Goal: Information Seeking & Learning: Find specific fact

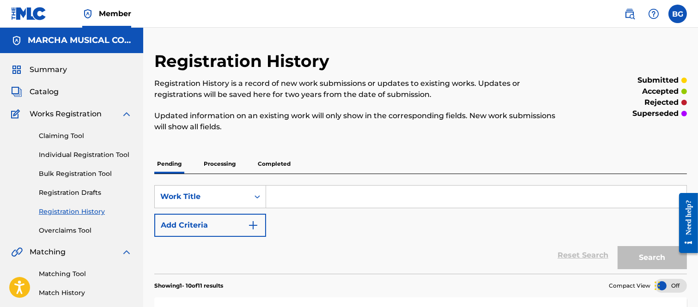
drag, startPoint x: 36, startPoint y: 90, endPoint x: 145, endPoint y: 114, distance: 111.7
click at [37, 91] on span "Catalog" at bounding box center [44, 91] width 29 height 11
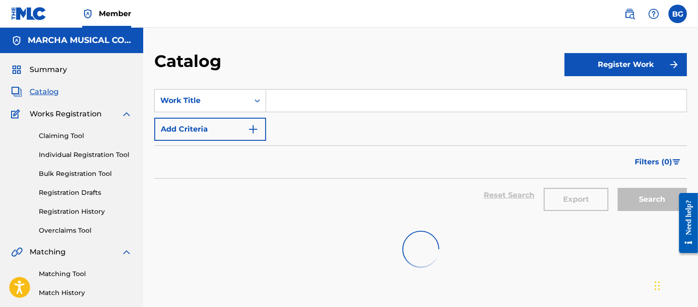
click at [281, 103] on input "Search Form" at bounding box center [476, 101] width 420 height 22
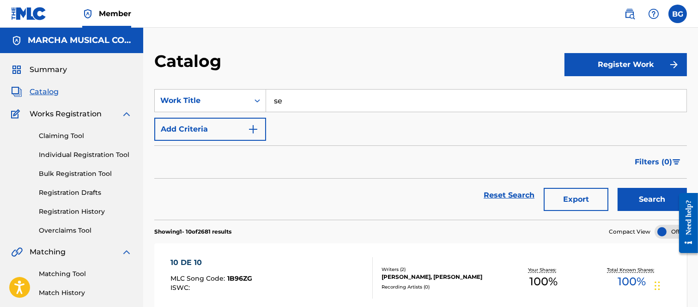
type input "s"
click at [298, 122] on strong "cance" at bounding box center [296, 121] width 23 height 9
type input "se cancela"
drag, startPoint x: 643, startPoint y: 197, endPoint x: 631, endPoint y: 188, distance: 14.5
click at [643, 196] on button "Search" at bounding box center [652, 199] width 69 height 23
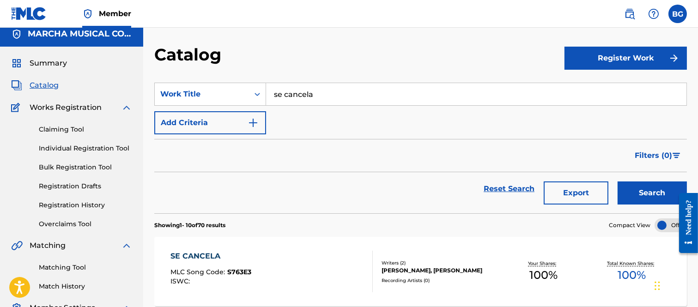
scroll to position [51, 0]
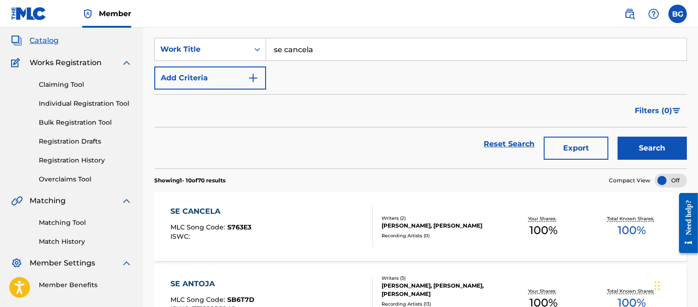
click at [205, 210] on div "SE CANCELA" at bounding box center [210, 211] width 81 height 11
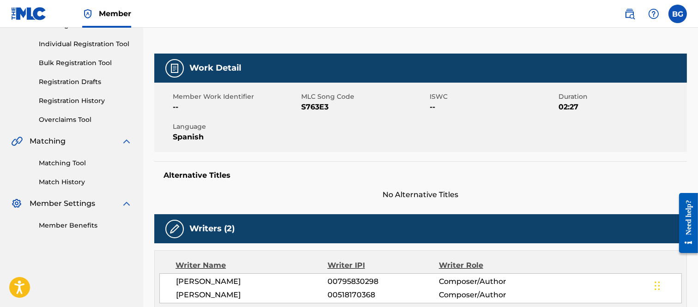
scroll to position [59, 0]
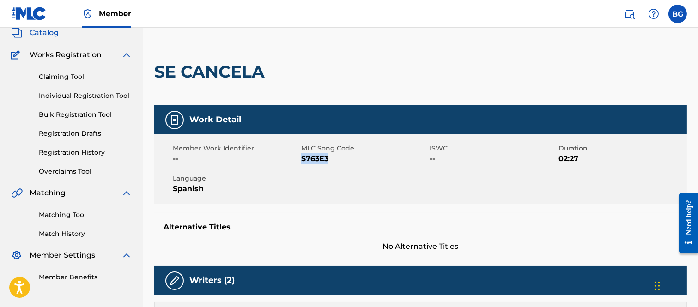
drag, startPoint x: 302, startPoint y: 158, endPoint x: 329, endPoint y: 158, distance: 27.3
click at [329, 158] on span "S763E3" at bounding box center [364, 158] width 126 height 11
copy span "S763E3"
click at [325, 70] on div at bounding box center [330, 71] width 122 height 67
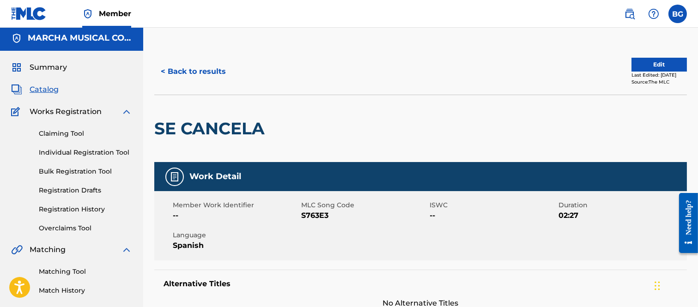
scroll to position [0, 0]
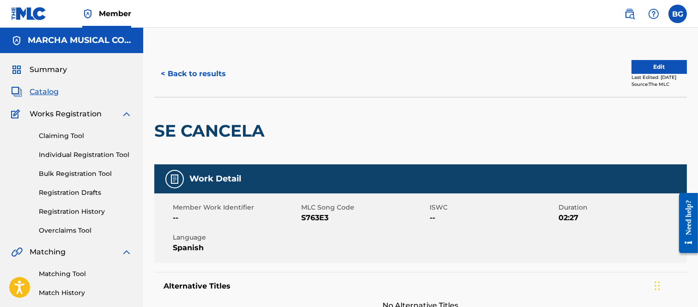
click at [163, 71] on button "< Back to results" at bounding box center [193, 73] width 78 height 23
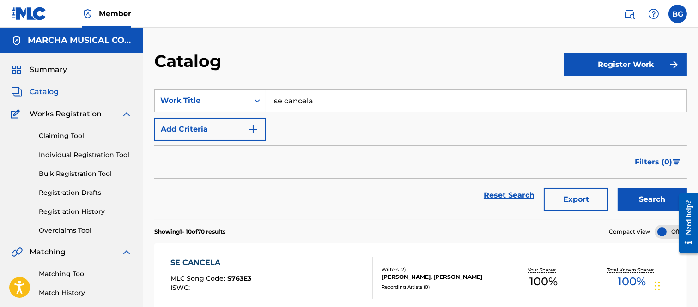
click at [326, 101] on input "se cancela" at bounding box center [476, 101] width 420 height 22
type input "s"
click at [290, 121] on strong "zapateando" at bounding box center [297, 121] width 46 height 9
type input "zapateando tribal"
click at [639, 195] on button "Search" at bounding box center [652, 199] width 69 height 23
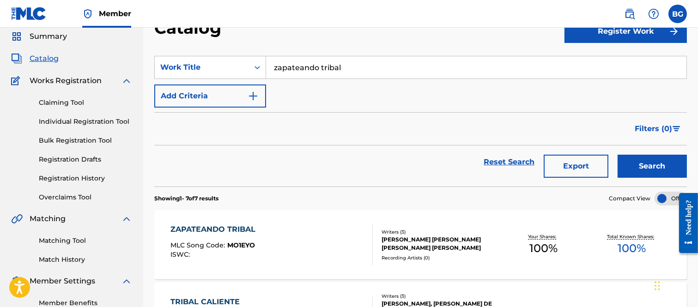
scroll to position [51, 0]
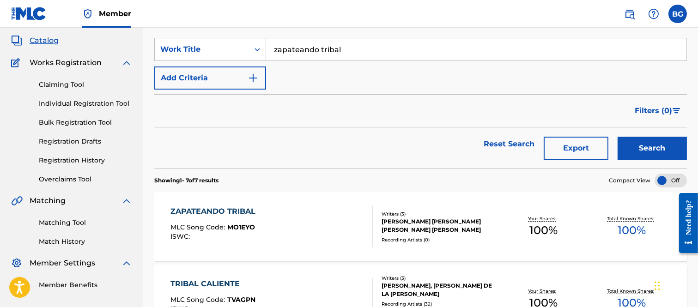
click at [202, 210] on div "ZAPATEANDO TRIBAL" at bounding box center [215, 211] width 90 height 11
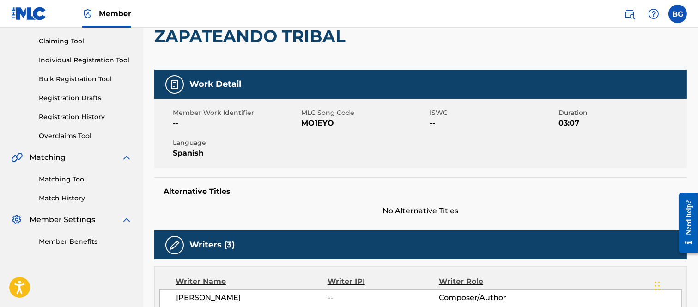
scroll to position [43, 0]
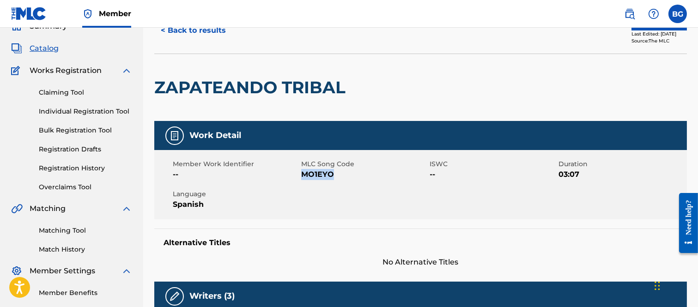
drag, startPoint x: 302, startPoint y: 173, endPoint x: 340, endPoint y: 173, distance: 37.4
click at [340, 173] on span "MO1EYO" at bounding box center [364, 174] width 126 height 11
copy span "MO1EYO"
click at [370, 176] on span "MO1EYO" at bounding box center [364, 174] width 126 height 11
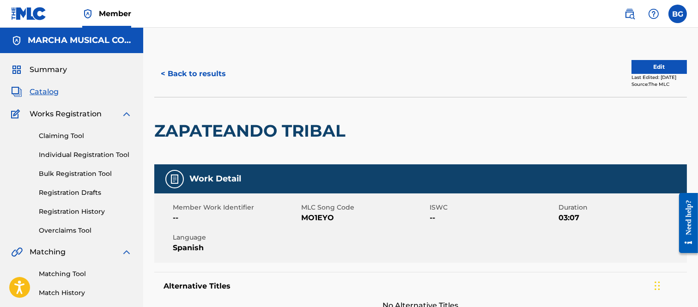
click at [164, 73] on button "< Back to results" at bounding box center [193, 73] width 78 height 23
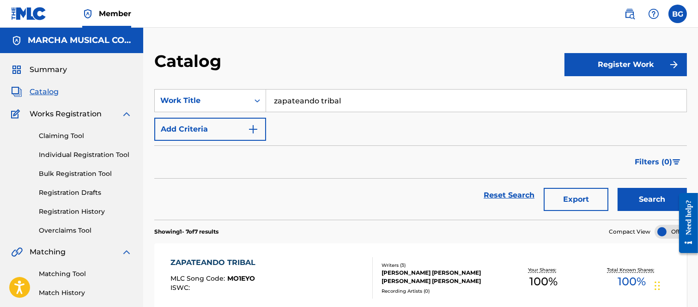
click at [351, 100] on input "zapateando tribal" at bounding box center [476, 101] width 420 height 22
type input "z"
type input "MARIONETA"
click at [53, 154] on link "Individual Registration Tool" at bounding box center [85, 155] width 93 height 10
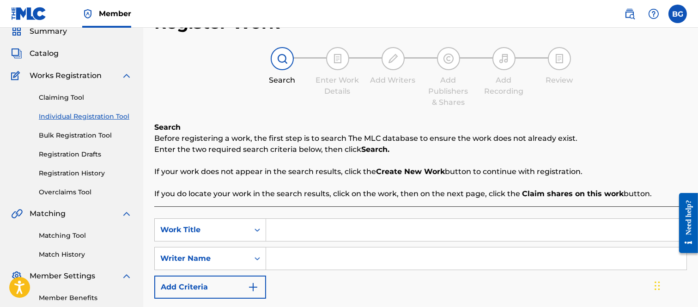
scroll to position [103, 0]
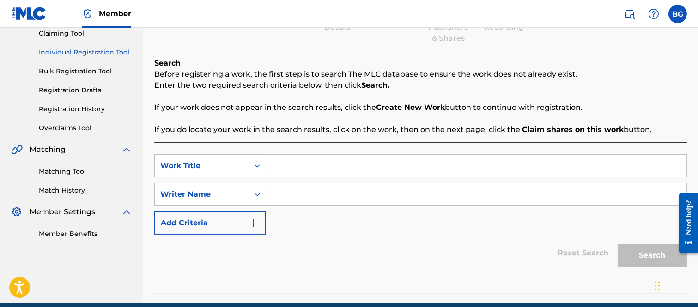
click at [293, 164] on input "Search Form" at bounding box center [476, 166] width 420 height 22
type input "MARIONETA"
click at [290, 200] on input "Search Form" at bounding box center [476, 194] width 420 height 22
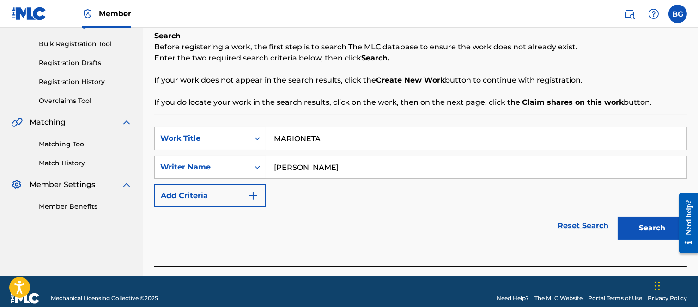
scroll to position [143, 0]
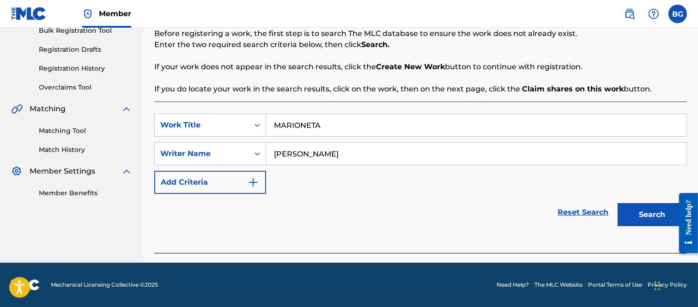
type input "[PERSON_NAME]"
click at [630, 210] on button "Search" at bounding box center [652, 214] width 69 height 23
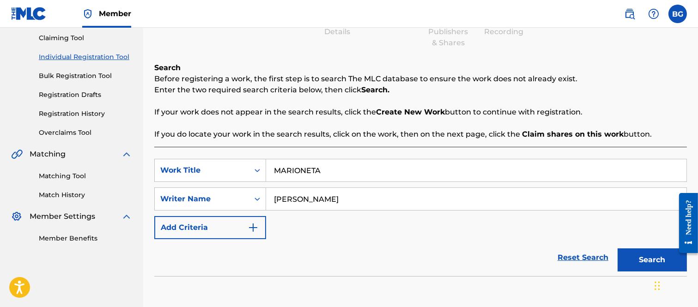
scroll to position [95, 0]
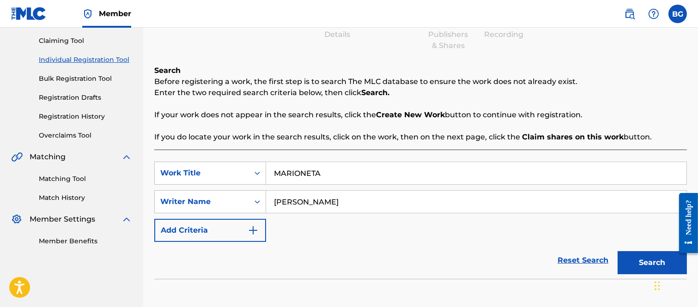
click at [70, 134] on link "Overclaims Tool" at bounding box center [85, 136] width 93 height 10
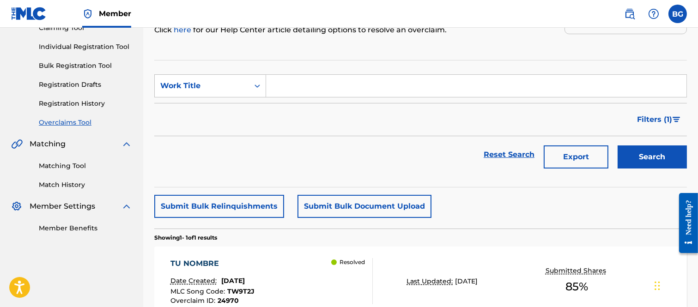
scroll to position [102, 0]
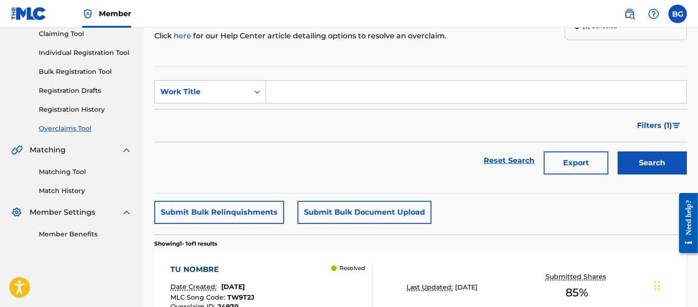
click at [282, 92] on input "Search Form" at bounding box center [476, 92] width 420 height 22
type input "MARIONETA"
click at [640, 156] on button "Search" at bounding box center [652, 163] width 69 height 23
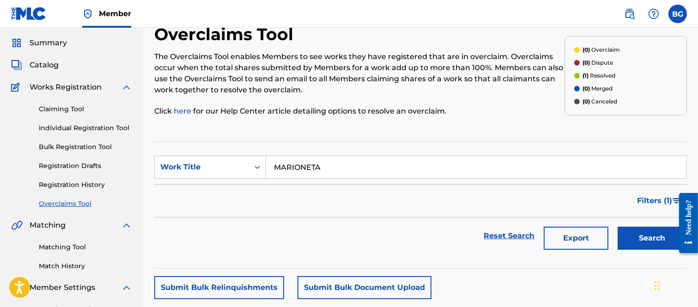
scroll to position [0, 0]
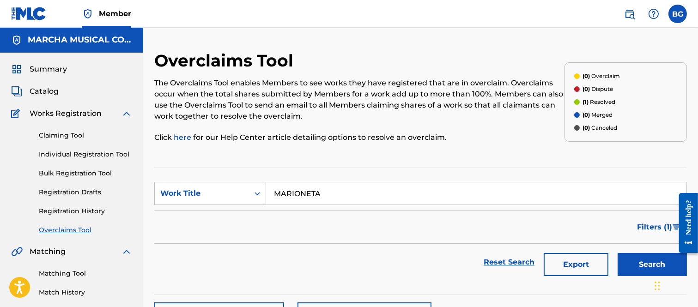
click at [55, 136] on link "Claiming Tool" at bounding box center [85, 136] width 93 height 10
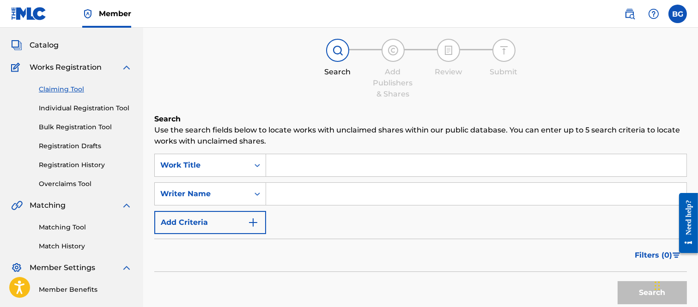
scroll to position [103, 0]
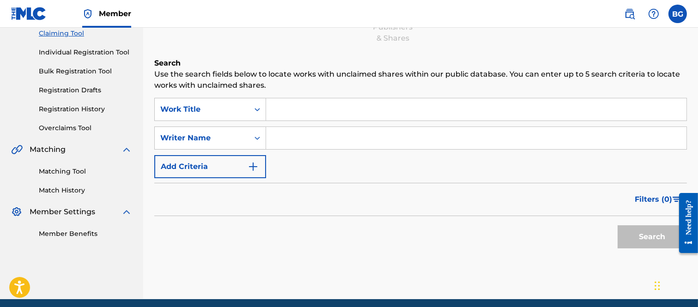
click at [298, 103] on input "Search Form" at bounding box center [476, 109] width 420 height 22
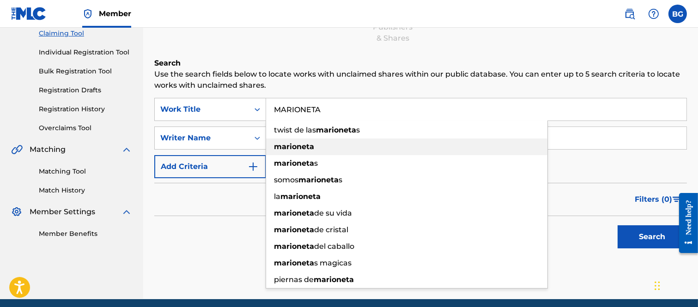
click at [294, 144] on strong "marioneta" at bounding box center [294, 146] width 40 height 9
type input "marioneta"
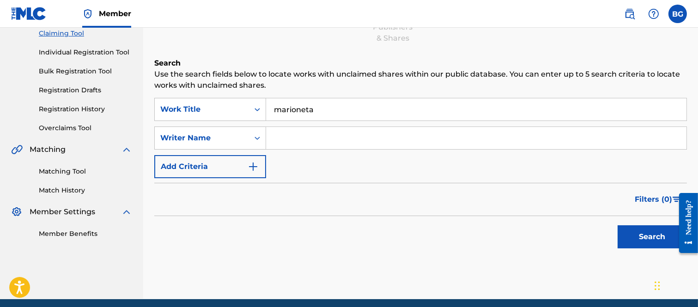
click at [290, 138] on input "Search Form" at bounding box center [476, 138] width 420 height 22
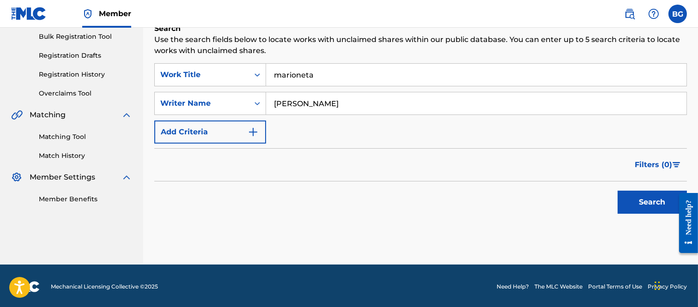
scroll to position [139, 0]
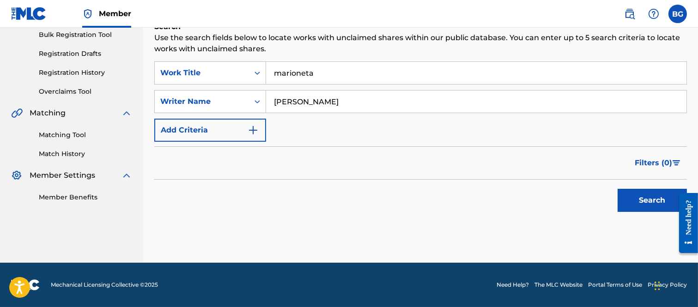
type input "[PERSON_NAME]"
click at [641, 197] on button "Search" at bounding box center [652, 200] width 69 height 23
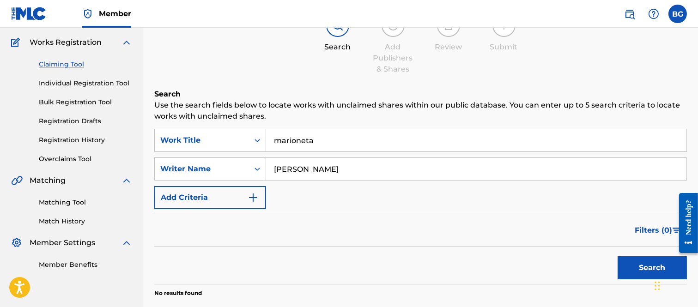
scroll to position [0, 0]
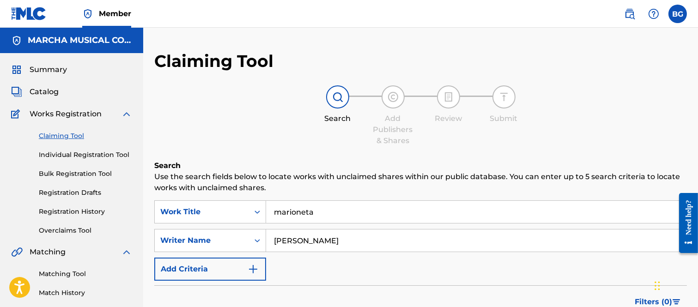
drag, startPoint x: 43, startPoint y: 90, endPoint x: 54, endPoint y: 86, distance: 12.0
click at [43, 89] on span "Catalog" at bounding box center [44, 91] width 29 height 11
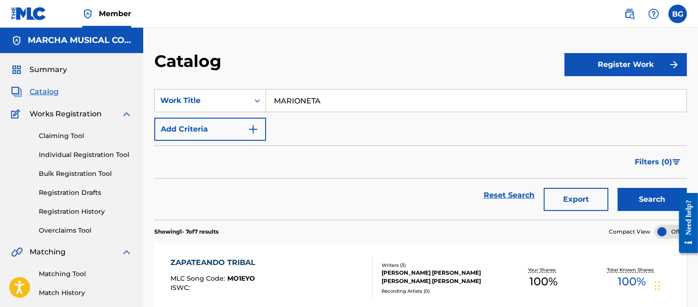
click at [61, 154] on link "Individual Registration Tool" at bounding box center [85, 155] width 93 height 10
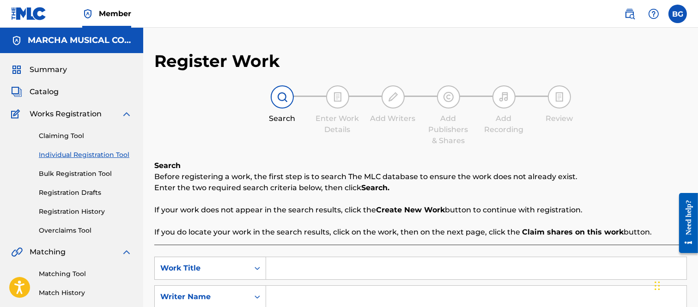
click at [292, 265] on input "Search Form" at bounding box center [476, 268] width 420 height 22
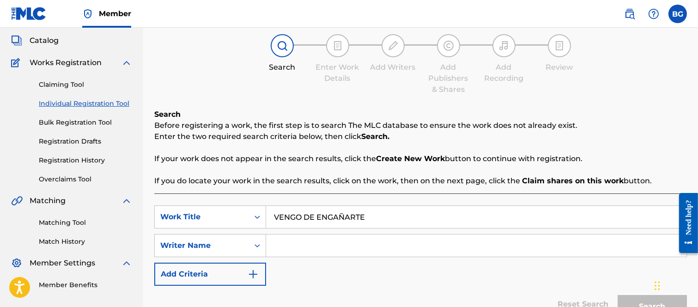
type input "VENGO DE ENGAÑARTE"
drag, startPoint x: 293, startPoint y: 244, endPoint x: 297, endPoint y: 236, distance: 8.1
click at [295, 244] on input "Search Form" at bounding box center [476, 246] width 420 height 22
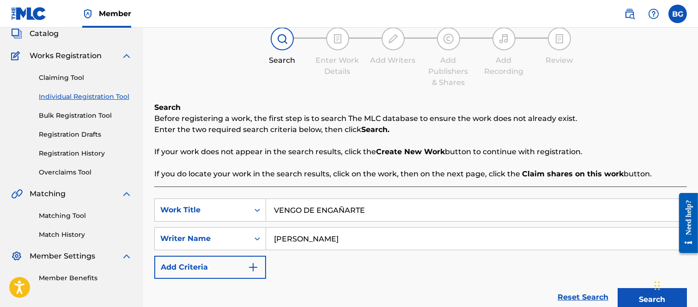
scroll to position [143, 0]
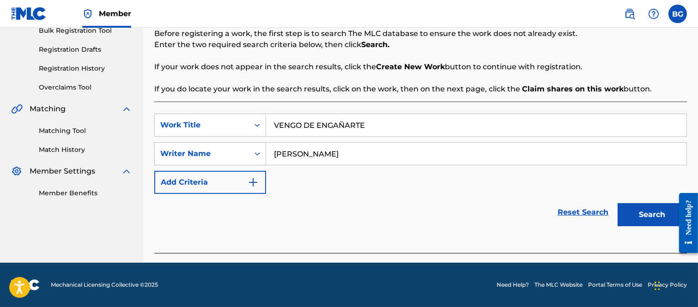
type input "[PERSON_NAME]"
click at [648, 212] on button "Search" at bounding box center [652, 214] width 69 height 23
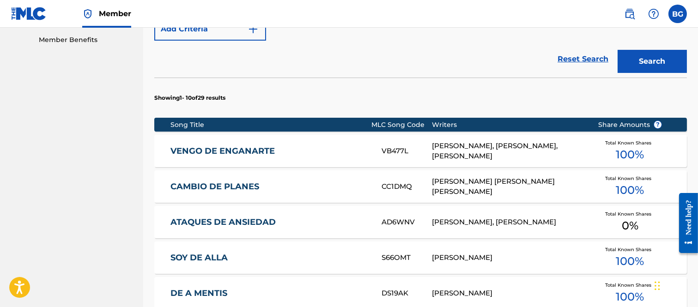
scroll to position [297, 0]
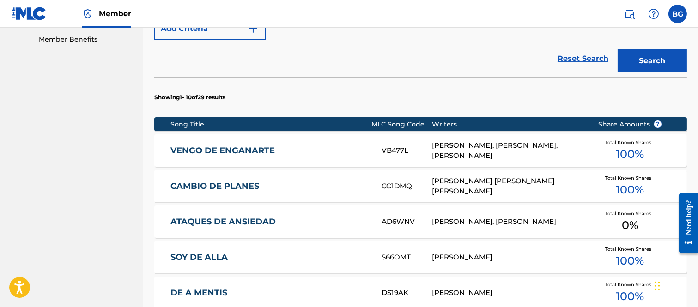
click at [261, 153] on link "VENGO DE ENGANARTE" at bounding box center [269, 151] width 199 height 11
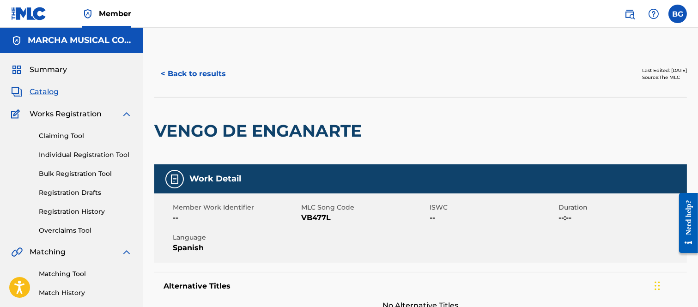
click at [163, 72] on button "< Back to results" at bounding box center [193, 73] width 78 height 23
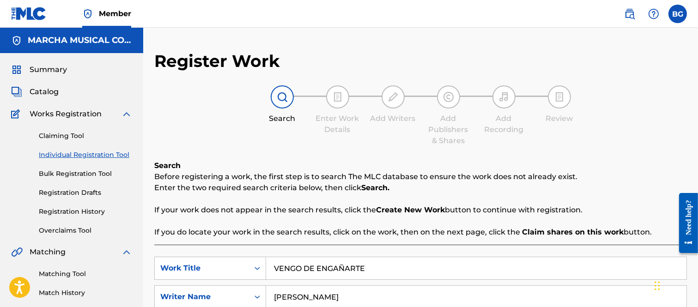
click at [44, 89] on span "Catalog" at bounding box center [44, 91] width 29 height 11
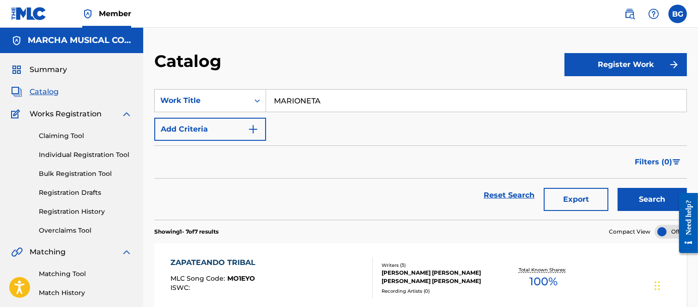
click at [341, 104] on input "MARIONETA" at bounding box center [476, 101] width 420 height 22
type input "M"
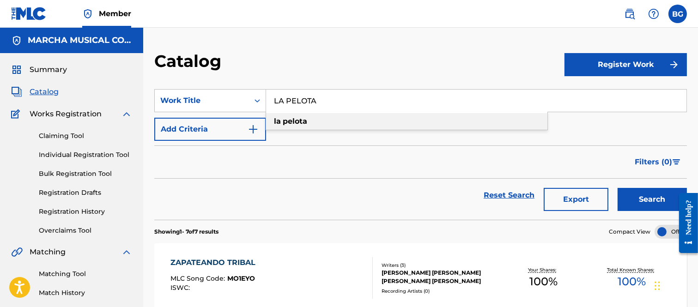
drag, startPoint x: 304, startPoint y: 119, endPoint x: 526, endPoint y: 139, distance: 222.7
click at [305, 119] on strong "pelota" at bounding box center [295, 121] width 24 height 9
drag, startPoint x: 632, startPoint y: 193, endPoint x: 623, endPoint y: 188, distance: 10.5
click at [632, 193] on button "Search" at bounding box center [652, 199] width 69 height 23
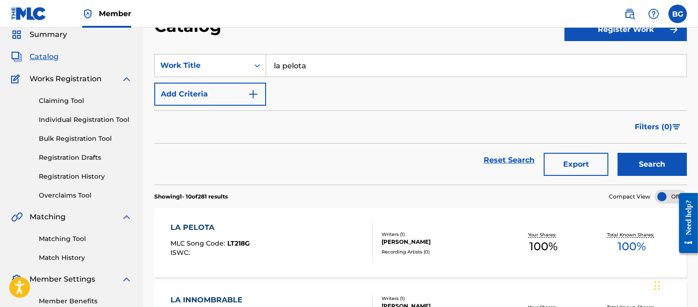
scroll to position [51, 0]
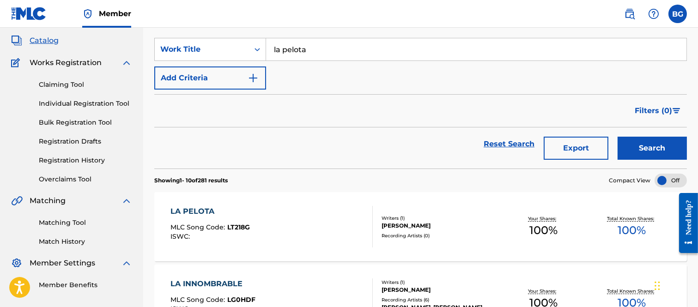
click at [319, 43] on input "la pelota" at bounding box center [476, 49] width 420 height 22
type input "l"
drag, startPoint x: 301, startPoint y: 69, endPoint x: 456, endPoint y: 93, distance: 157.1
click at [301, 70] on strong "robot" at bounding box center [293, 70] width 21 height 9
click at [652, 144] on button "Search" at bounding box center [652, 148] width 69 height 23
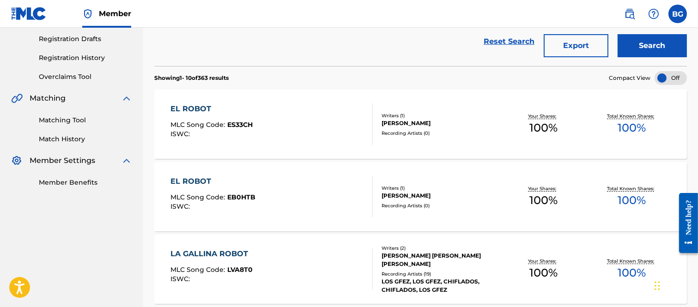
scroll to position [0, 0]
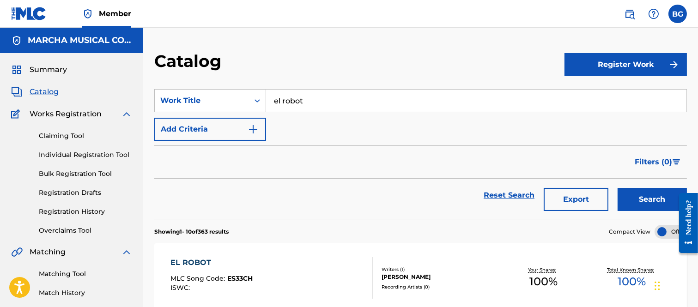
click at [320, 100] on input "el robot" at bounding box center [476, 101] width 420 height 22
type input "e"
type input "A CADA RATO"
click at [51, 153] on link "Individual Registration Tool" at bounding box center [85, 155] width 93 height 10
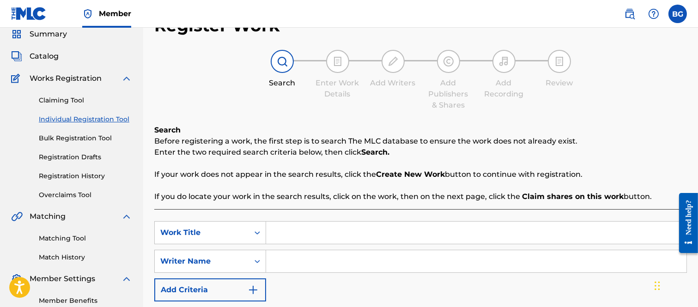
scroll to position [51, 0]
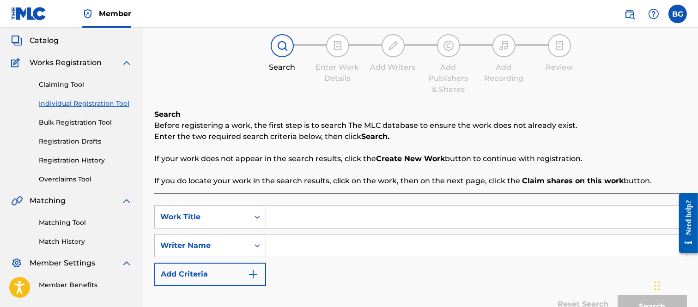
click at [286, 215] on input "Search Form" at bounding box center [476, 217] width 420 height 22
type input "A CADA RATO"
click at [286, 246] on input "Search Form" at bounding box center [476, 246] width 420 height 22
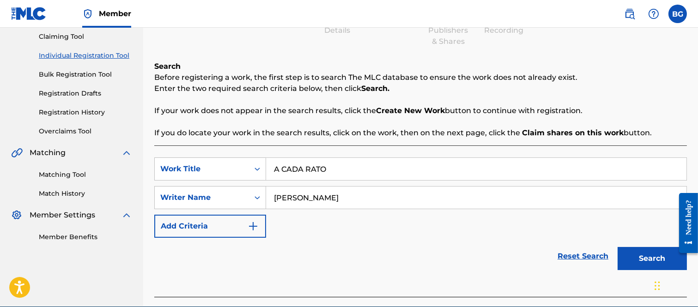
scroll to position [143, 0]
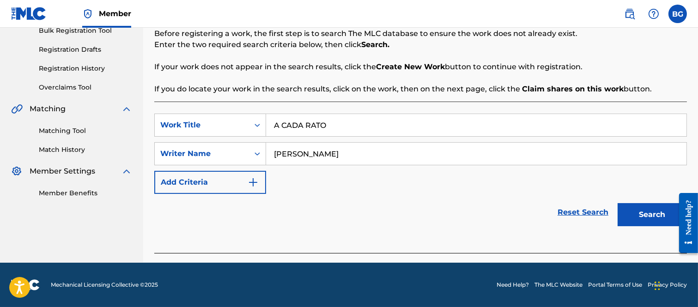
type input "[PERSON_NAME]"
drag, startPoint x: 645, startPoint y: 210, endPoint x: 616, endPoint y: 201, distance: 30.5
click at [645, 209] on button "Search" at bounding box center [652, 214] width 69 height 23
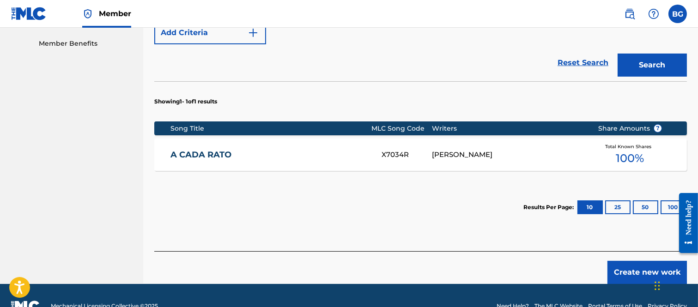
scroll to position [297, 0]
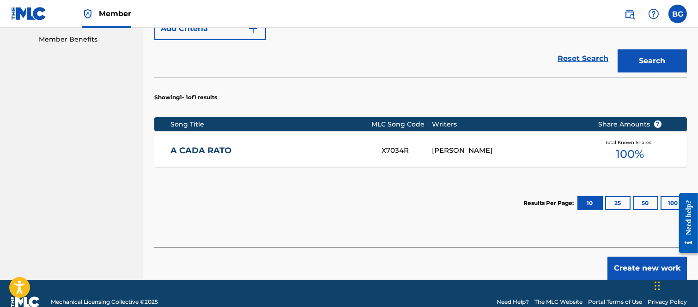
click at [199, 150] on link "A CADA RATO" at bounding box center [269, 151] width 199 height 11
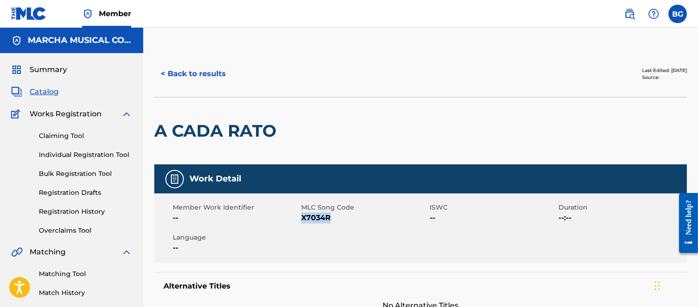
drag, startPoint x: 302, startPoint y: 216, endPoint x: 330, endPoint y: 215, distance: 28.2
click at [335, 215] on span "X7034R" at bounding box center [364, 218] width 126 height 11
copy span "X7034R"
drag, startPoint x: 349, startPoint y: 62, endPoint x: 316, endPoint y: 73, distance: 35.5
click at [350, 62] on div "< Back to results" at bounding box center [287, 73] width 267 height 23
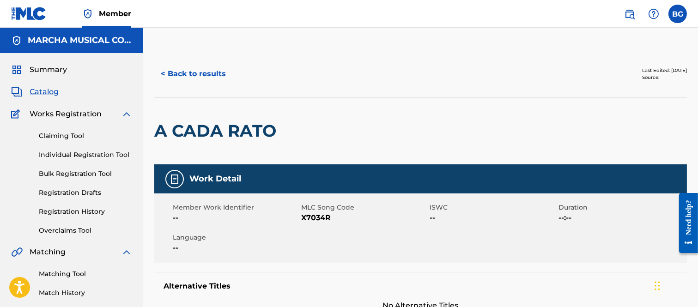
click at [163, 72] on button "< Back to results" at bounding box center [193, 73] width 78 height 23
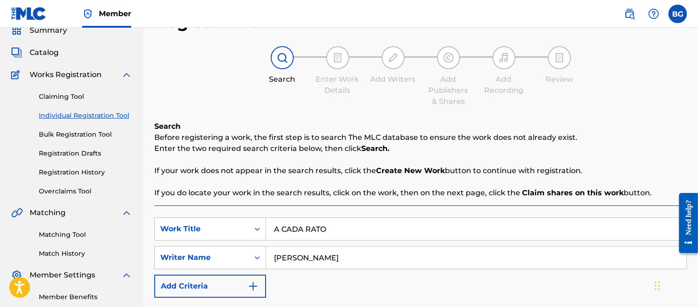
scroll to position [51, 0]
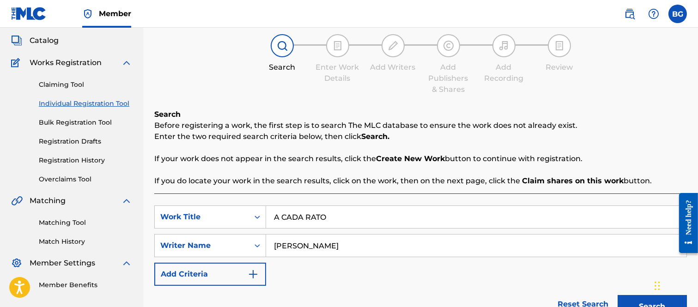
click at [346, 219] on input "A CADA RATO" at bounding box center [476, 217] width 420 height 22
type input "A"
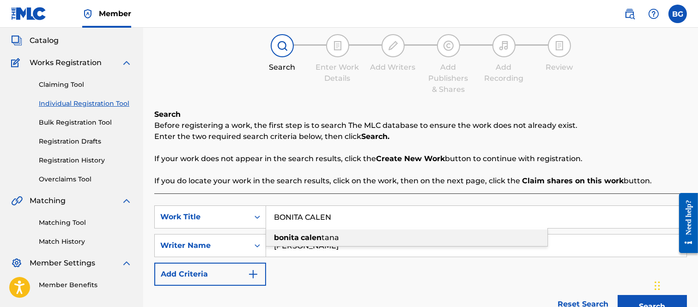
click at [317, 237] on strong "calen" at bounding box center [311, 237] width 21 height 9
type input "bonita calentana"
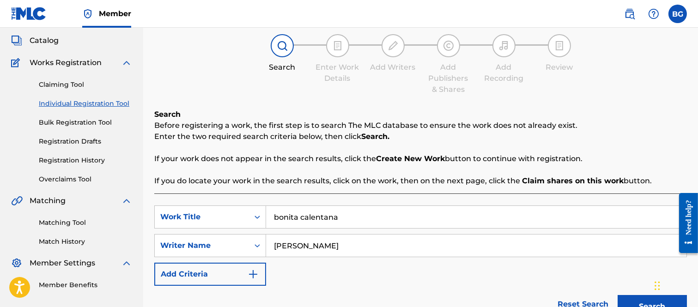
click at [397, 250] on input "[PERSON_NAME]" at bounding box center [476, 246] width 420 height 22
type input "R"
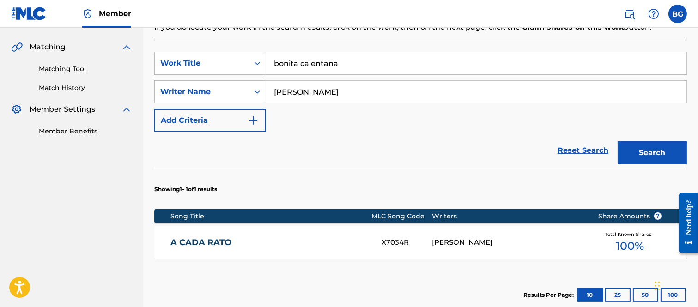
type input "[PERSON_NAME]"
click at [652, 146] on button "Search" at bounding box center [652, 152] width 69 height 23
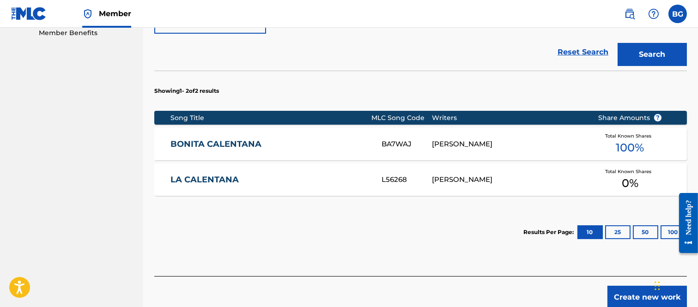
scroll to position [308, 0]
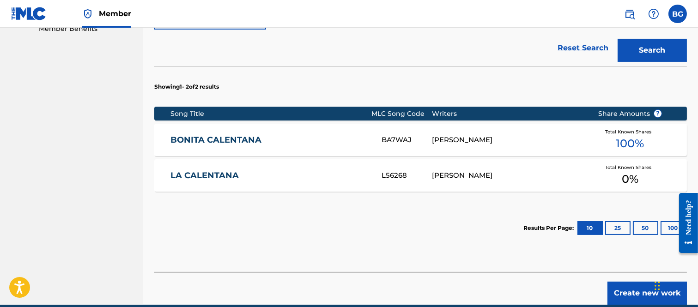
click at [213, 176] on link "LA CALENTANA" at bounding box center [269, 175] width 199 height 11
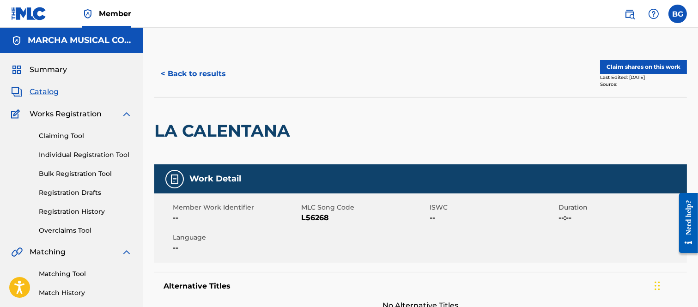
click at [164, 72] on button "< Back to results" at bounding box center [193, 73] width 78 height 23
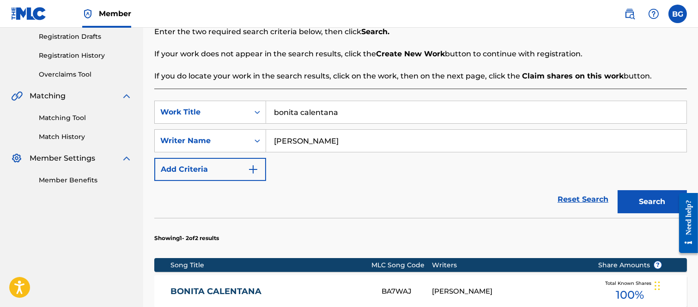
scroll to position [216, 0]
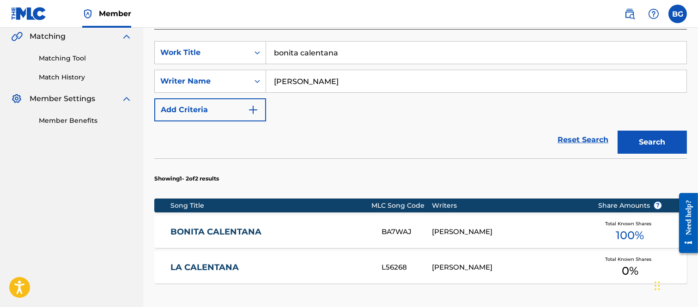
click at [230, 230] on link "BONITA CALENTANA" at bounding box center [269, 232] width 199 height 11
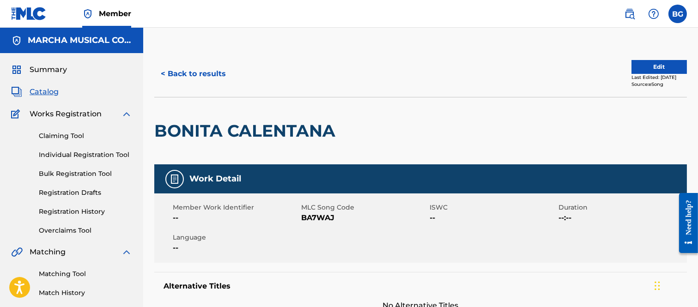
click at [164, 73] on button "< Back to results" at bounding box center [193, 73] width 78 height 23
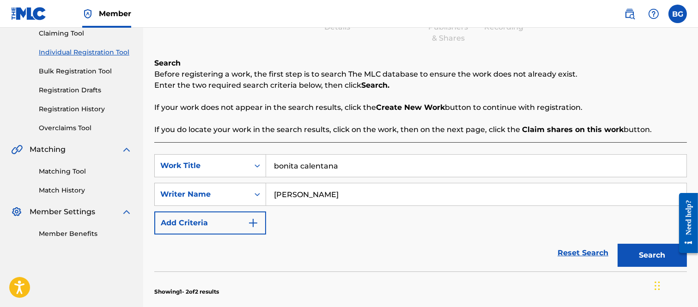
scroll to position [164, 0]
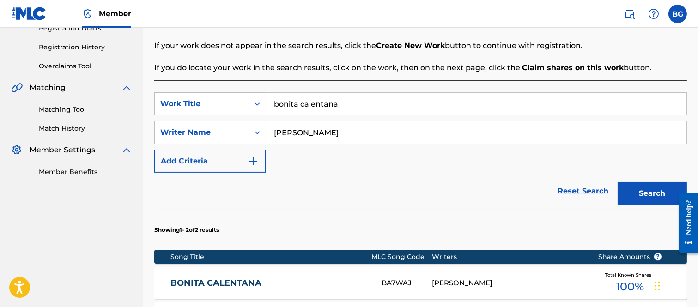
click at [356, 108] on input "bonita calentana" at bounding box center [476, 104] width 420 height 22
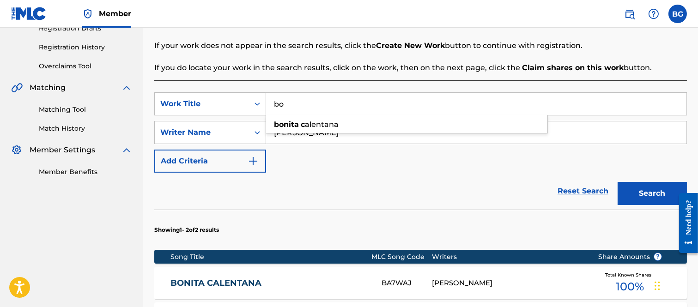
type input "b"
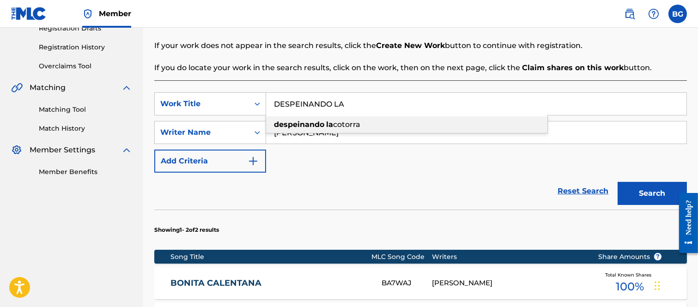
click at [346, 121] on span "cotorra" at bounding box center [346, 124] width 27 height 9
type input "despeinando la cotorra"
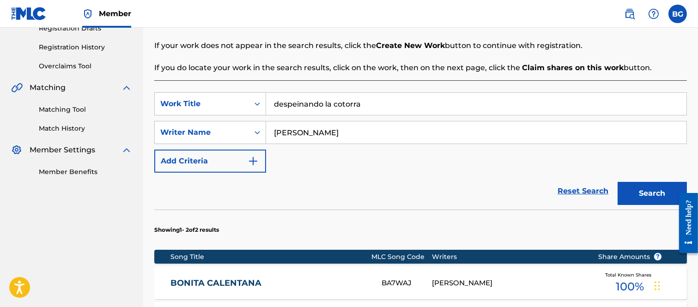
click at [417, 133] on input "[PERSON_NAME]" at bounding box center [476, 133] width 420 height 22
type input "J"
type input "[PERSON_NAME]"
click at [649, 189] on button "Search" at bounding box center [652, 193] width 69 height 23
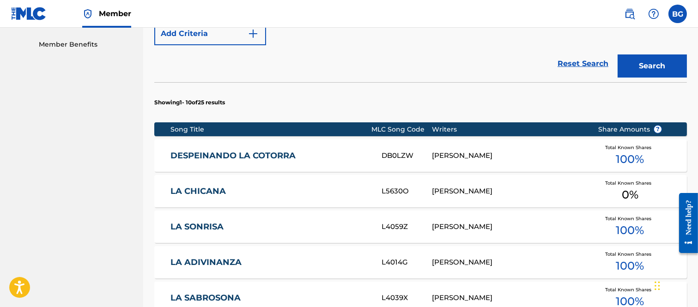
scroll to position [319, 0]
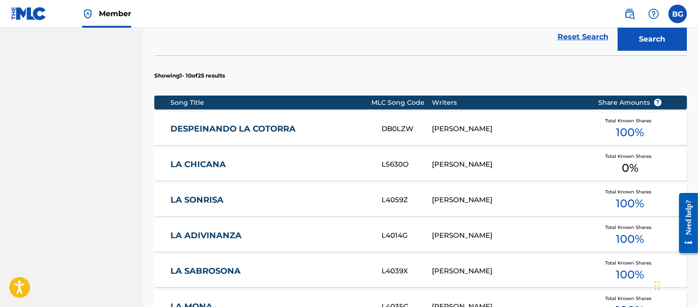
click at [216, 128] on link "DESPEINANDO LA COTORRA" at bounding box center [269, 129] width 199 height 11
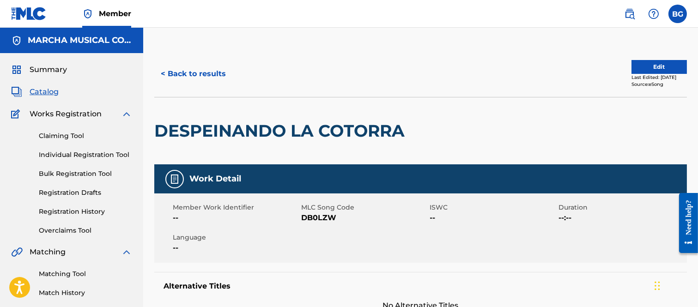
click at [165, 72] on button "< Back to results" at bounding box center [193, 73] width 78 height 23
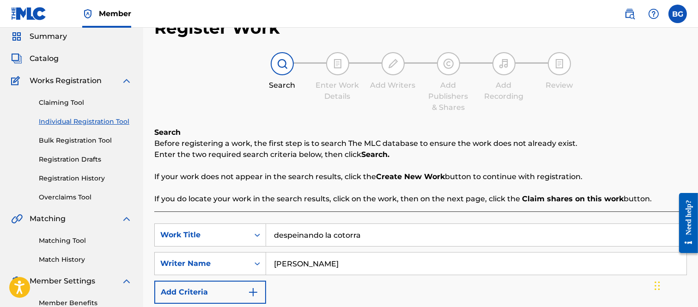
scroll to position [51, 0]
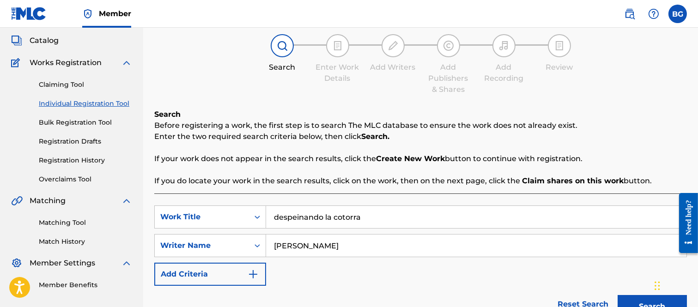
click at [374, 213] on input "despeinando la cotorra" at bounding box center [476, 217] width 420 height 22
type input "d"
type input "AMOR [PERSON_NAME]"
click at [430, 243] on input "[PERSON_NAME]" at bounding box center [476, 246] width 420 height 22
type input "J"
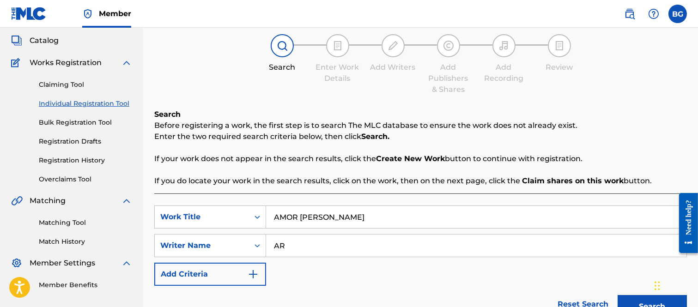
type input "A"
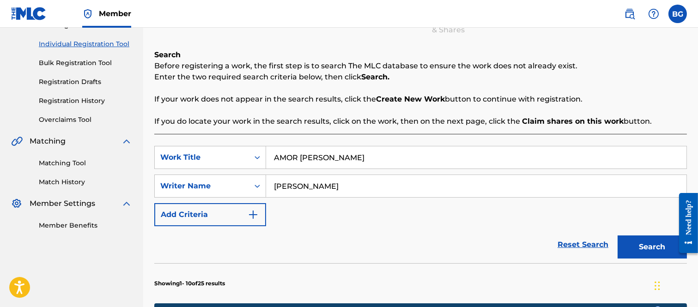
scroll to position [205, 0]
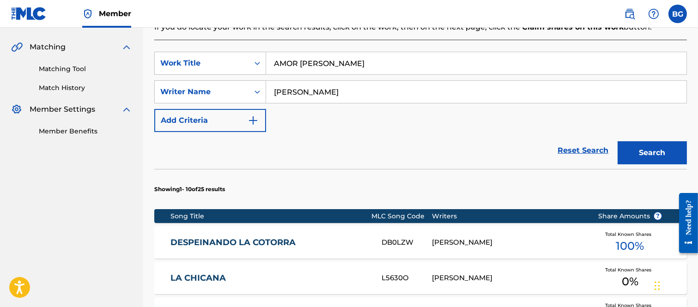
type input "[PERSON_NAME]"
drag, startPoint x: 632, startPoint y: 155, endPoint x: 560, endPoint y: 158, distance: 71.7
click at [631, 155] on button "Search" at bounding box center [652, 152] width 69 height 23
click at [229, 241] on link "AMOR [PERSON_NAME]" at bounding box center [269, 242] width 199 height 11
